Goal: Check status: Check status

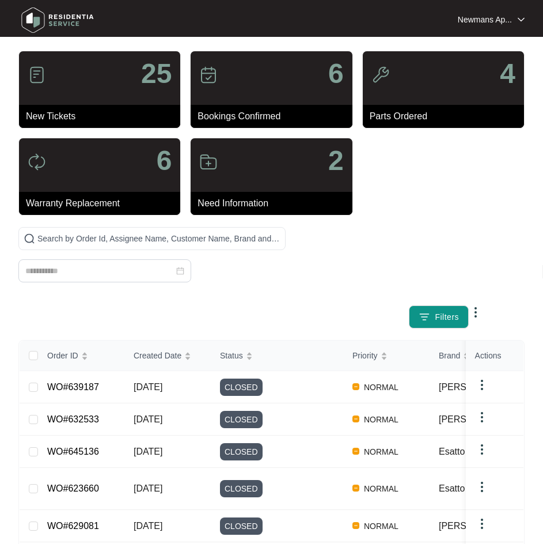
click at [164, 255] on div at bounding box center [151, 261] width 267 height 69
click at [127, 262] on div at bounding box center [104, 270] width 173 height 23
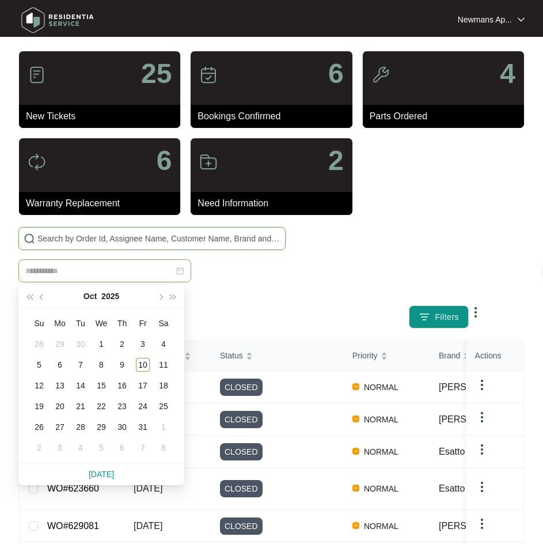
click at [129, 240] on input "text" at bounding box center [158, 238] width 243 height 13
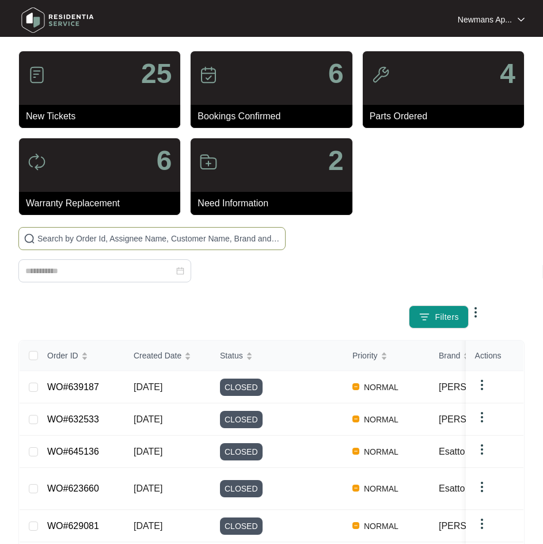
paste input "649917"
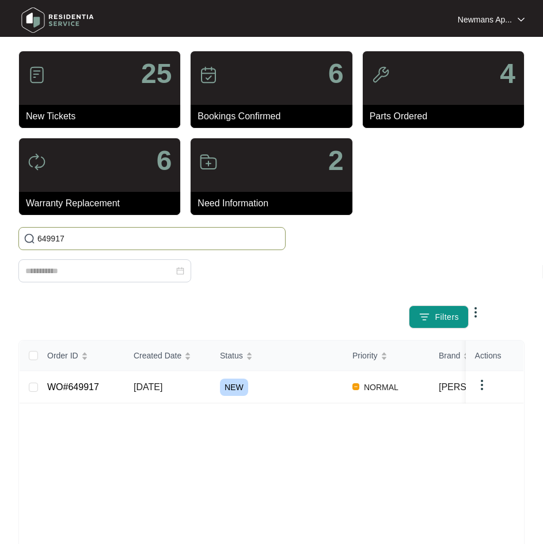
type input "649917"
click at [200, 384] on td "[DATE]" at bounding box center [167, 387] width 86 height 32
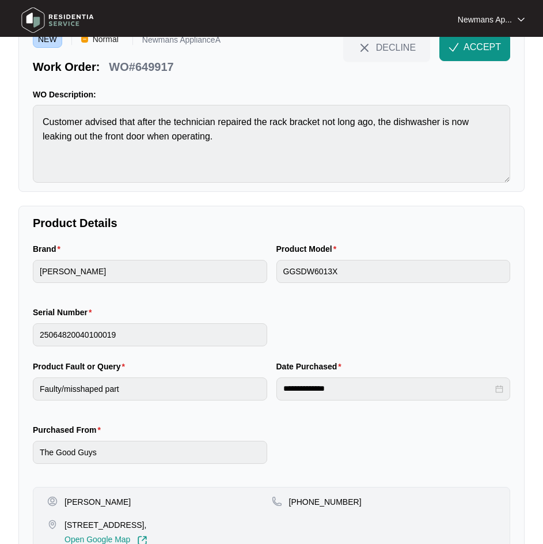
scroll to position [116, 0]
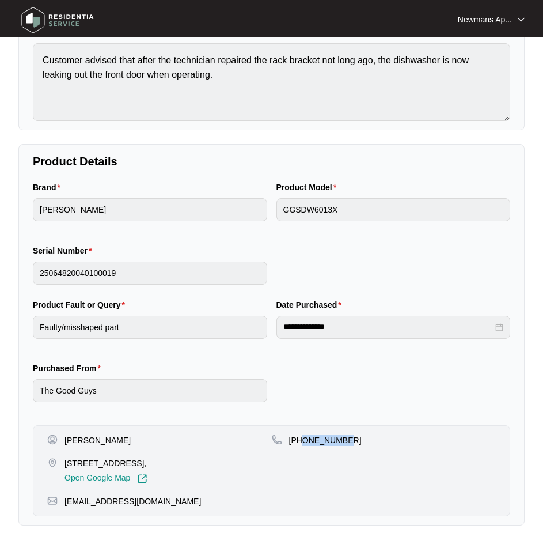
drag, startPoint x: 355, startPoint y: 436, endPoint x: 302, endPoint y: 441, distance: 53.2
click at [302, 441] on div "[PHONE_NUMBER]" at bounding box center [384, 440] width 225 height 12
copy p "490342175"
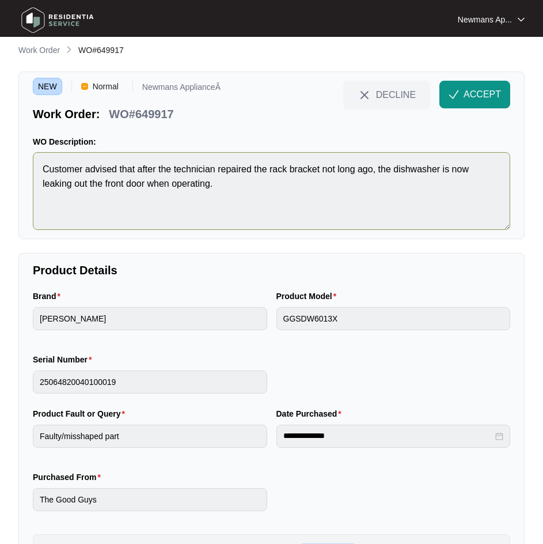
scroll to position [0, 0]
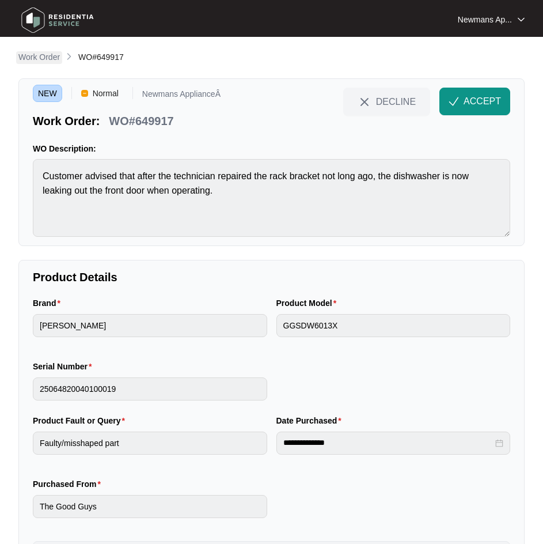
click at [33, 51] on p "Work Order" at bounding box center [38, 57] width 41 height 12
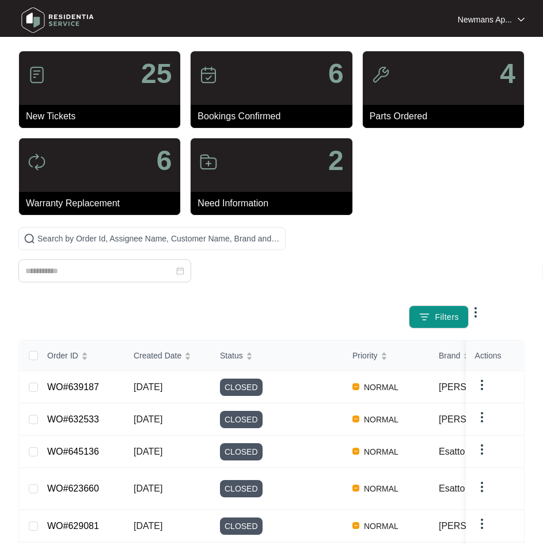
click at [37, 54] on div "25" at bounding box center [99, 78] width 161 height 54
click at [152, 239] on input "text" at bounding box center [158, 238] width 243 height 13
paste input "11242539"
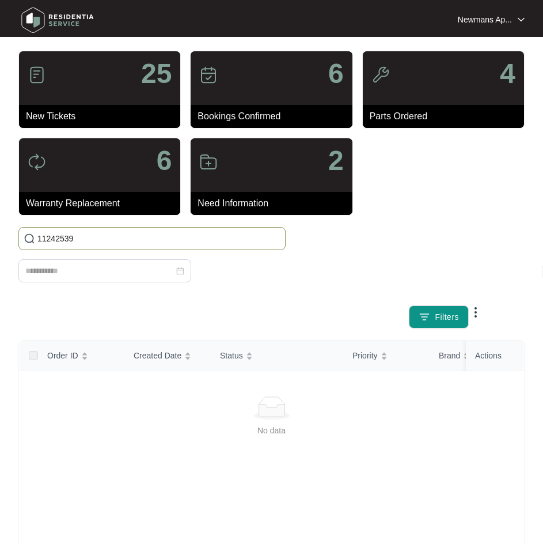
type input "11242539"
